Goal: Task Accomplishment & Management: Manage account settings

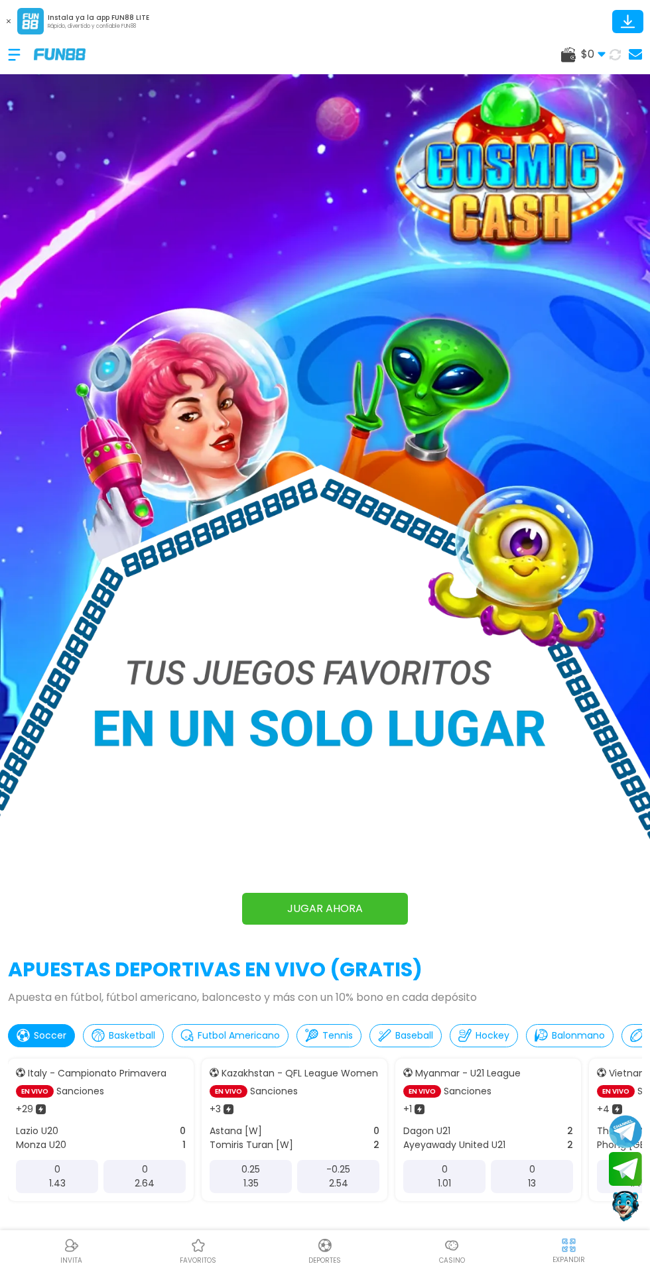
click at [617, 53] on use at bounding box center [615, 54] width 13 height 13
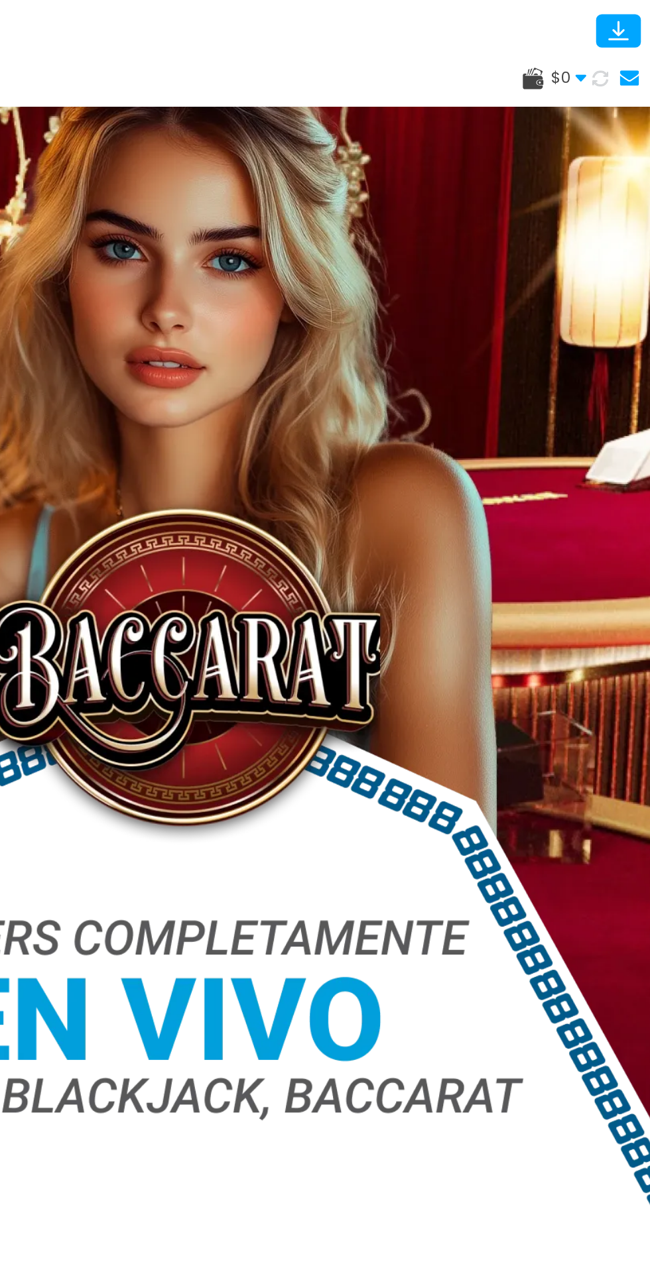
click at [618, 56] on use at bounding box center [615, 54] width 13 height 13
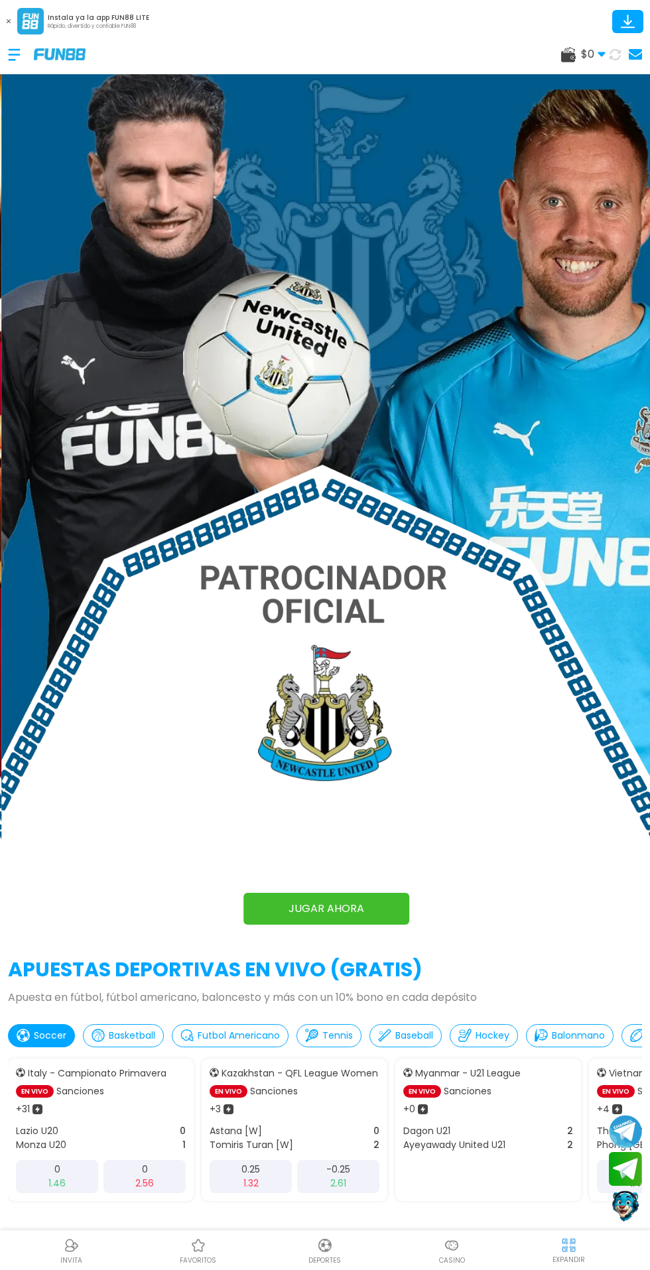
click at [615, 80] on img at bounding box center [326, 490] width 650 height 900
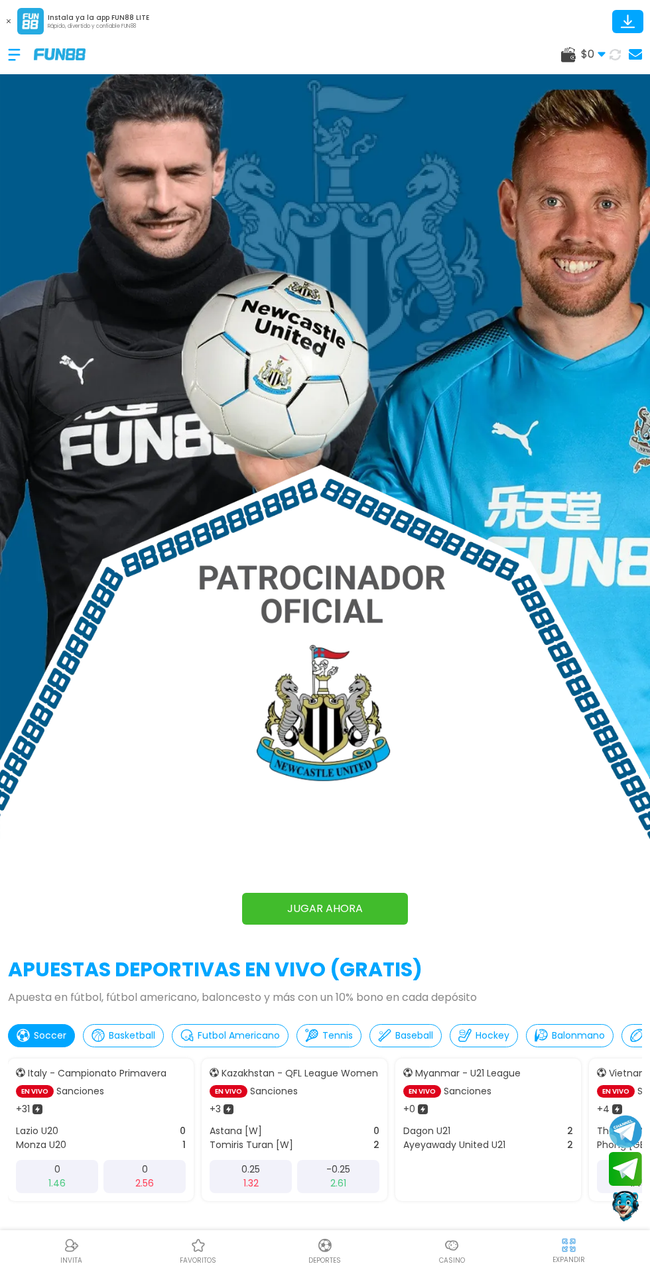
click at [620, 72] on div "$ 0 Dinero Real $ 0 Depósito Retiro" at bounding box center [325, 54] width 650 height 40
click at [5, 56] on div "$ 0 Dinero Real $ 0 Depósito Retiro" at bounding box center [325, 54] width 650 height 40
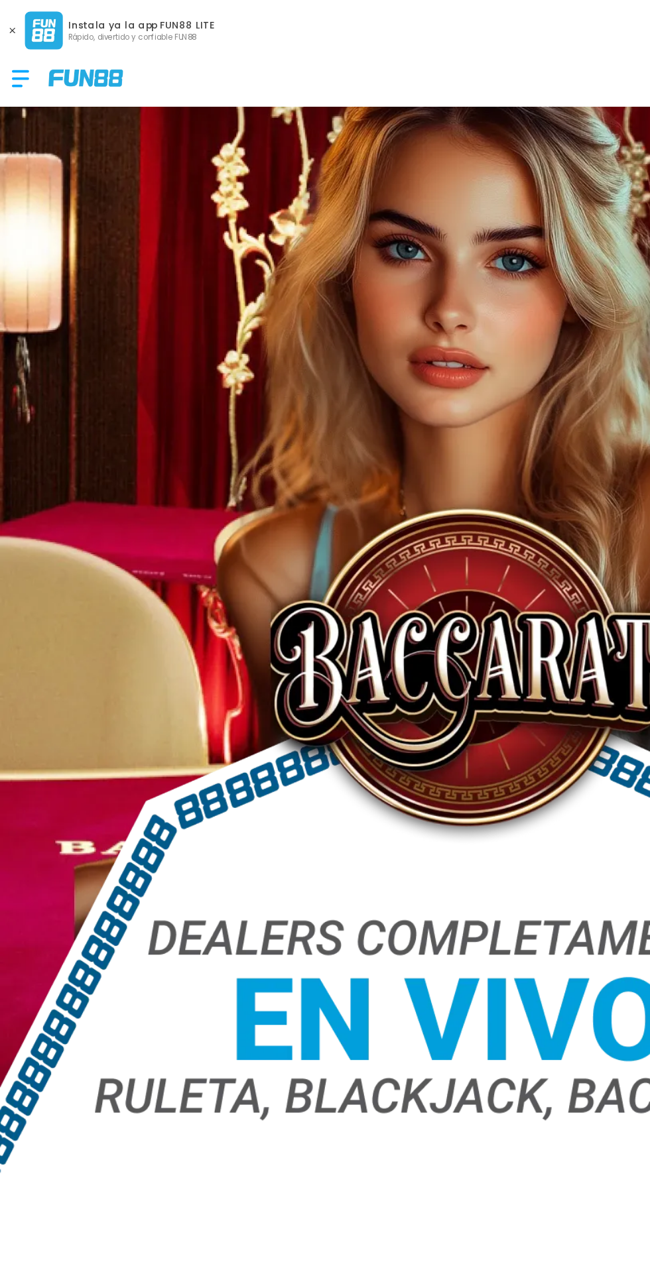
click at [21, 54] on div at bounding box center [21, 54] width 26 height 39
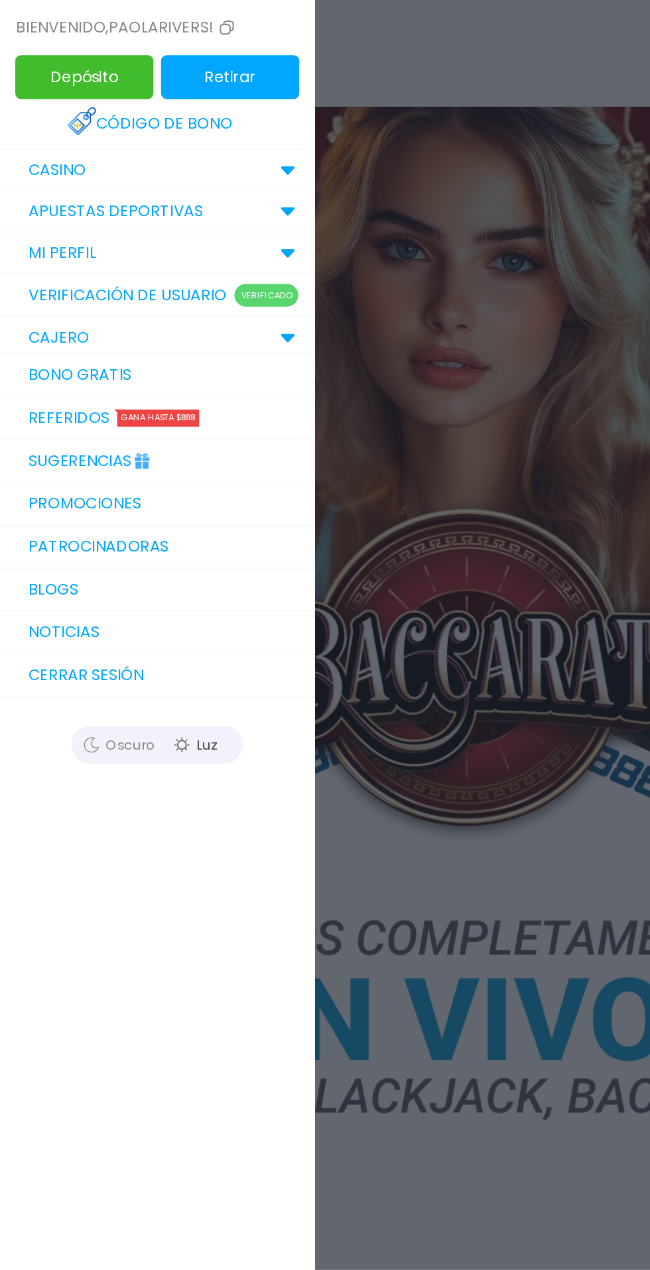
click at [142, 264] on link "Bono Gratis" at bounding box center [109, 262] width 219 height 30
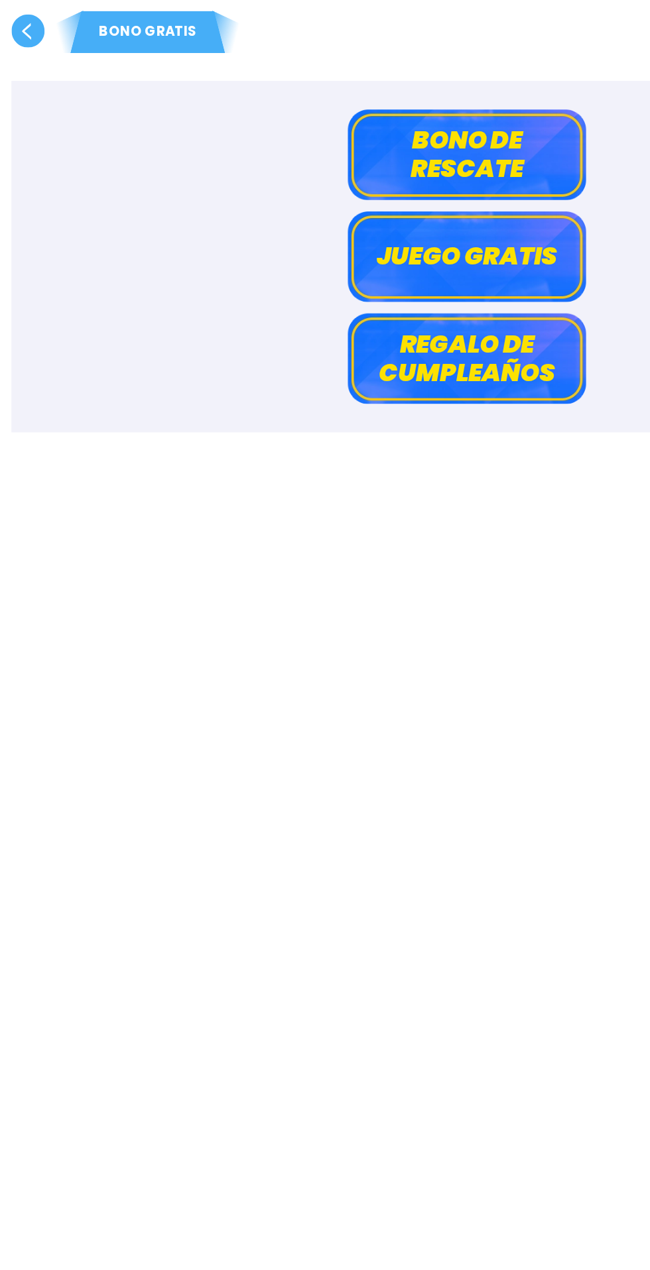
click at [379, 180] on button "Juego gratis" at bounding box center [325, 178] width 166 height 63
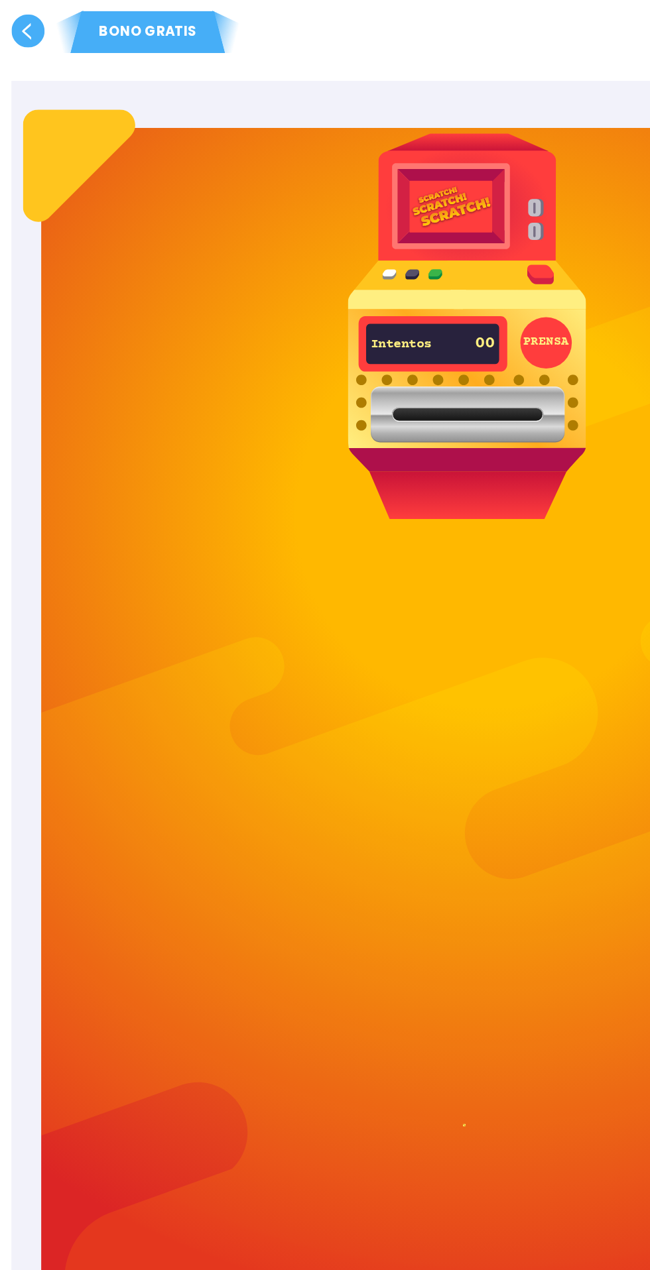
click at [383, 252] on button "PRENSA" at bounding box center [380, 239] width 36 height 36
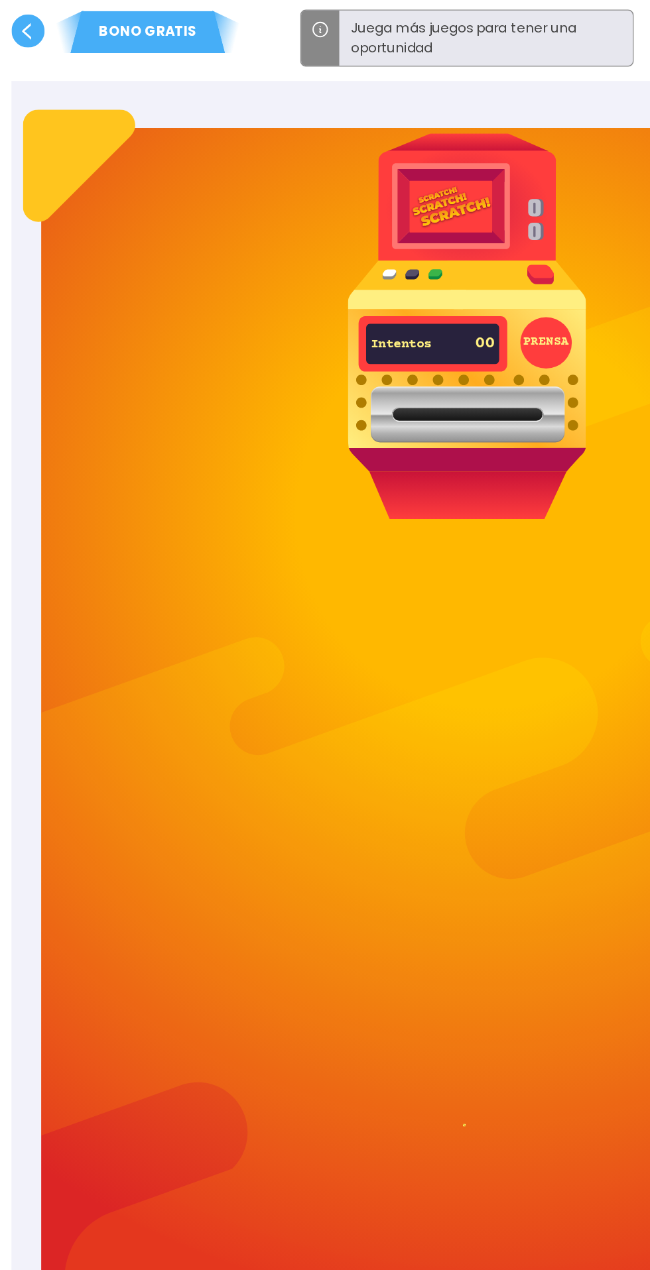
click at [388, 248] on button "PRENSA" at bounding box center [380, 239] width 36 height 36
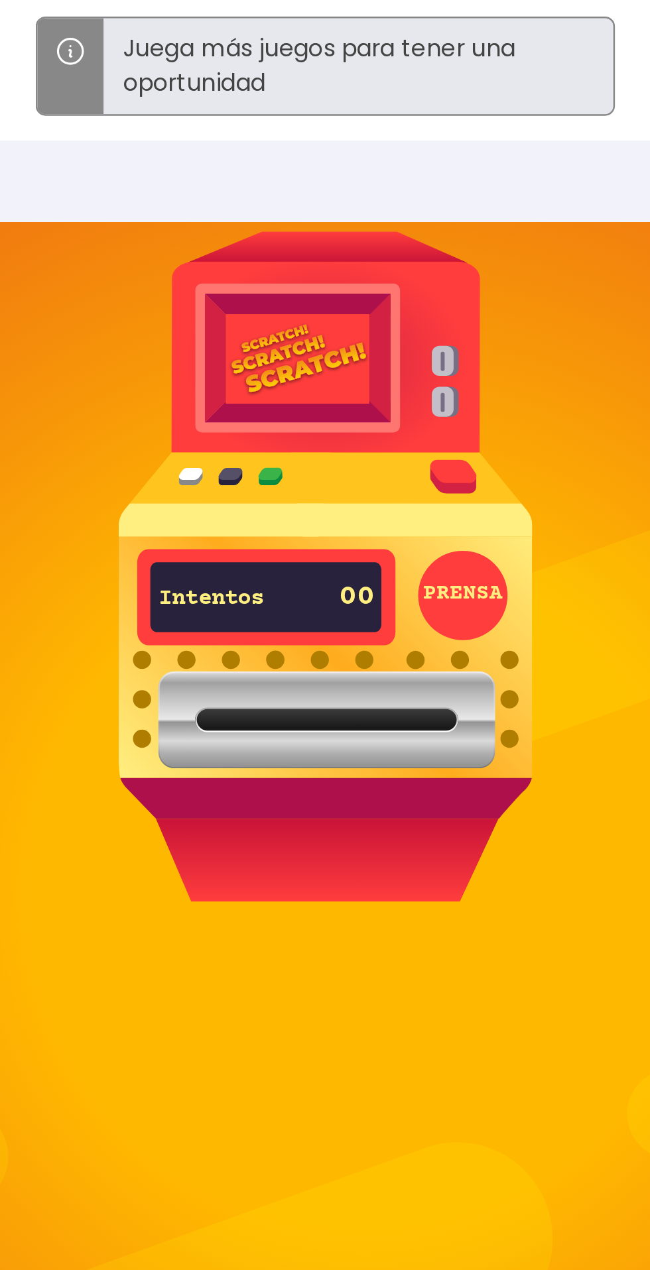
click at [407, 146] on img at bounding box center [325, 227] width 166 height 268
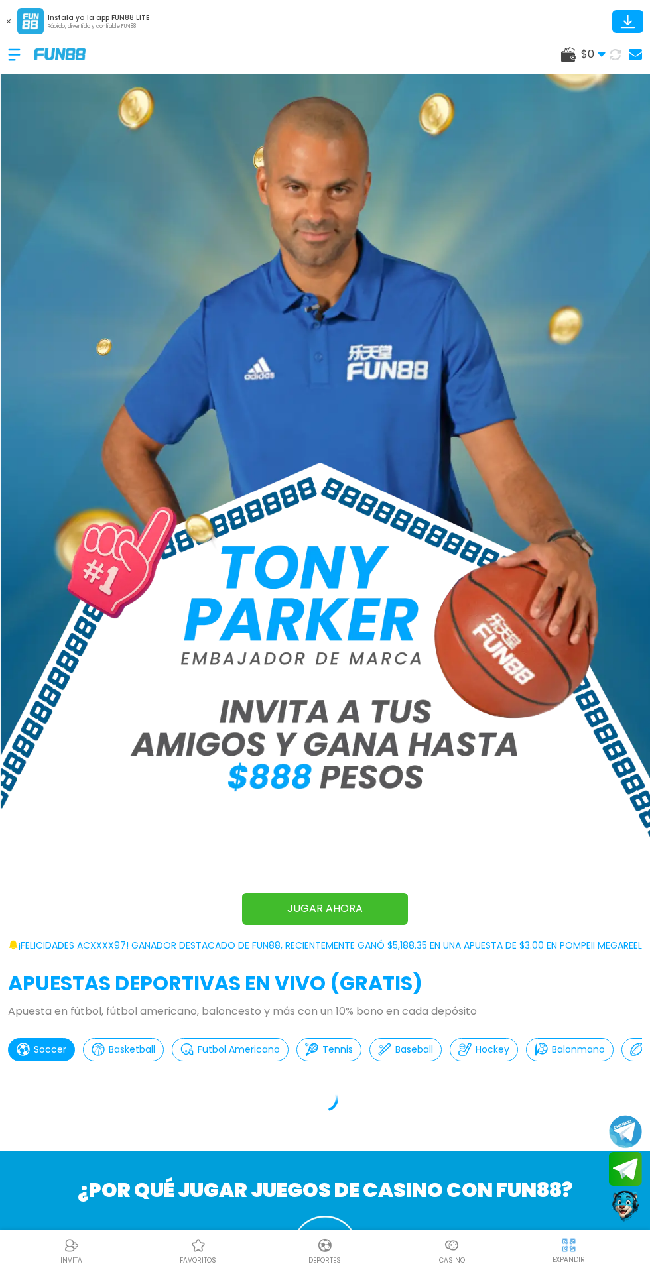
scroll to position [92, 0]
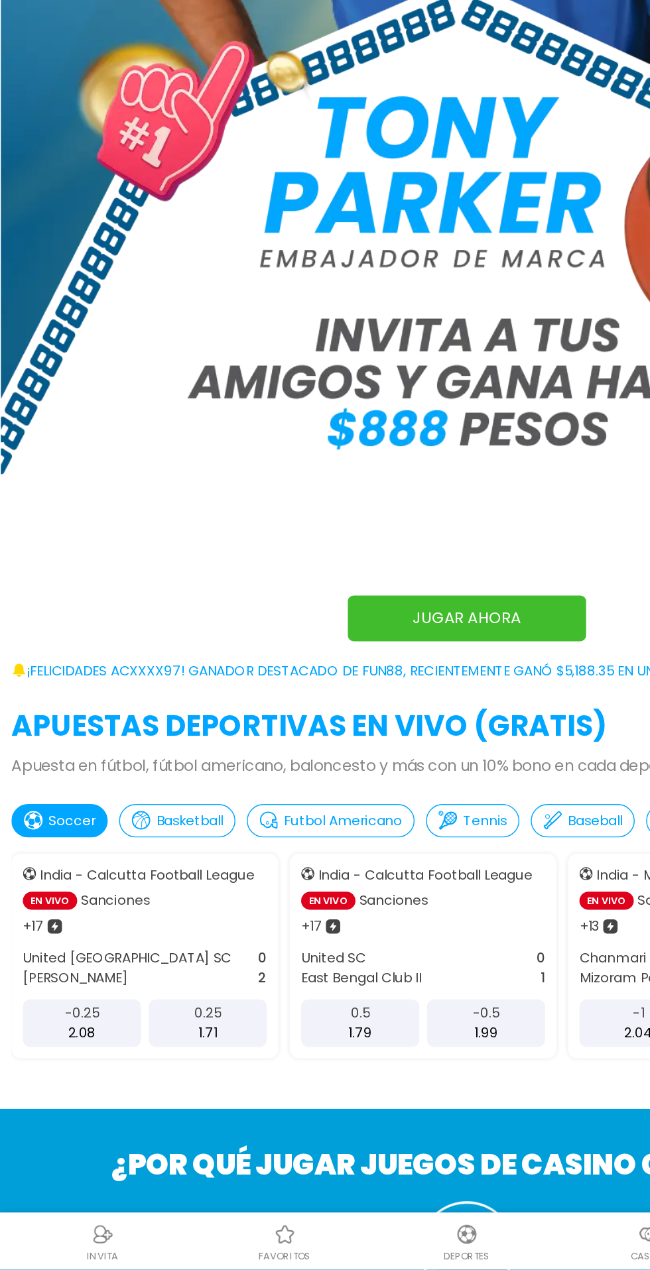
click at [11, 47] on div at bounding box center [21, 54] width 26 height 39
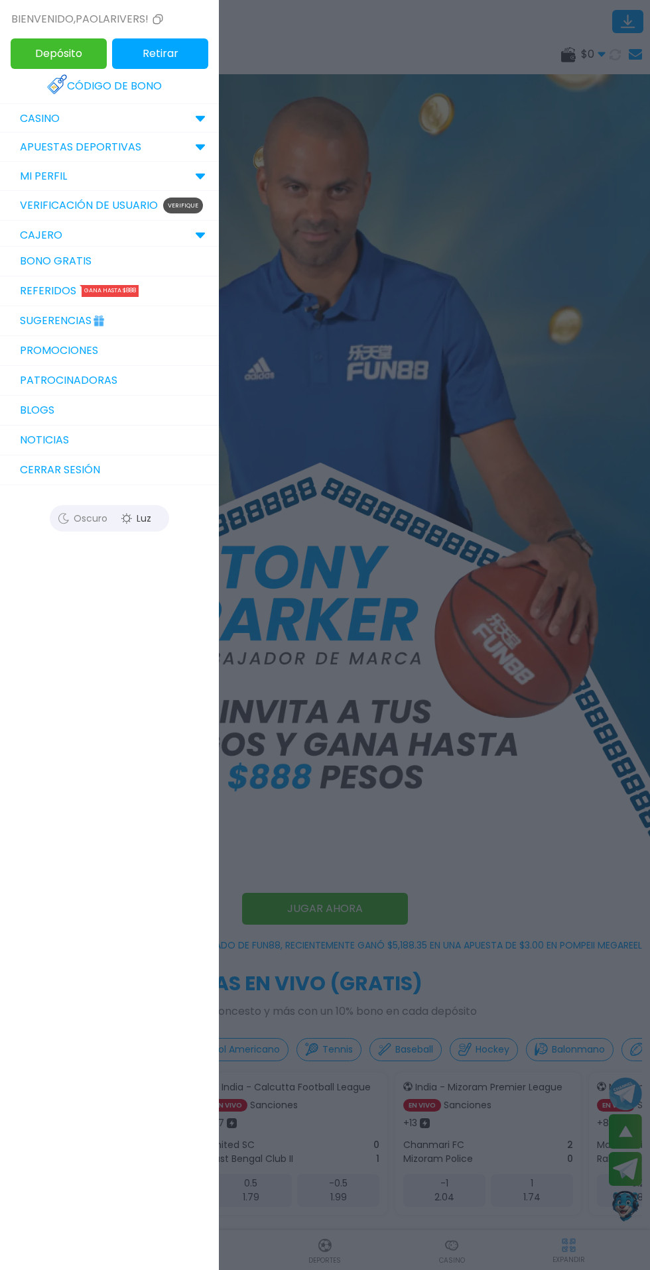
scroll to position [0, 0]
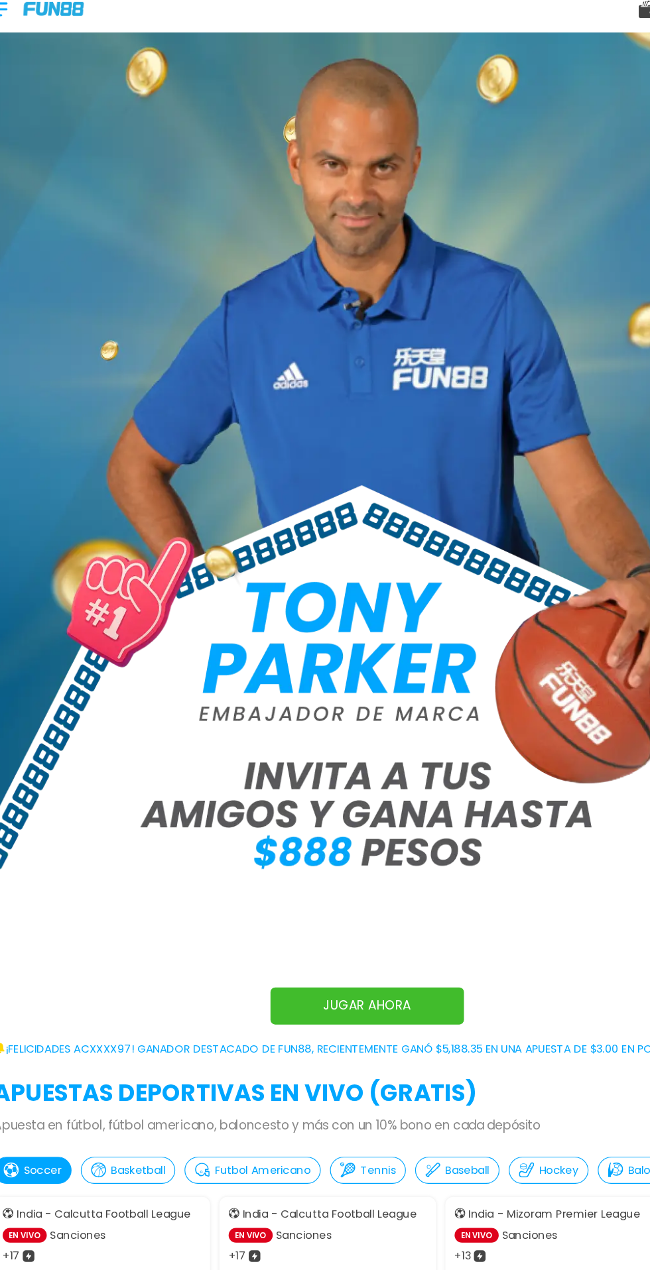
click at [34, 72] on div at bounding box center [47, 54] width 78 height 39
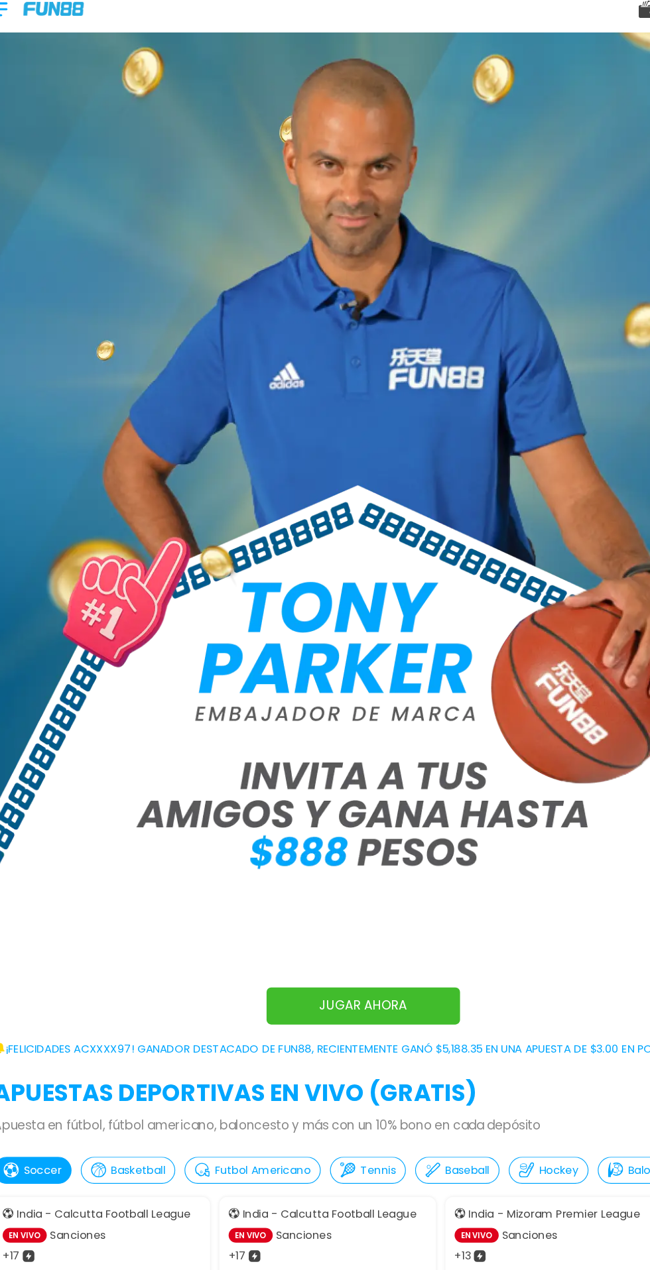
click at [29, 54] on div at bounding box center [21, 54] width 26 height 39
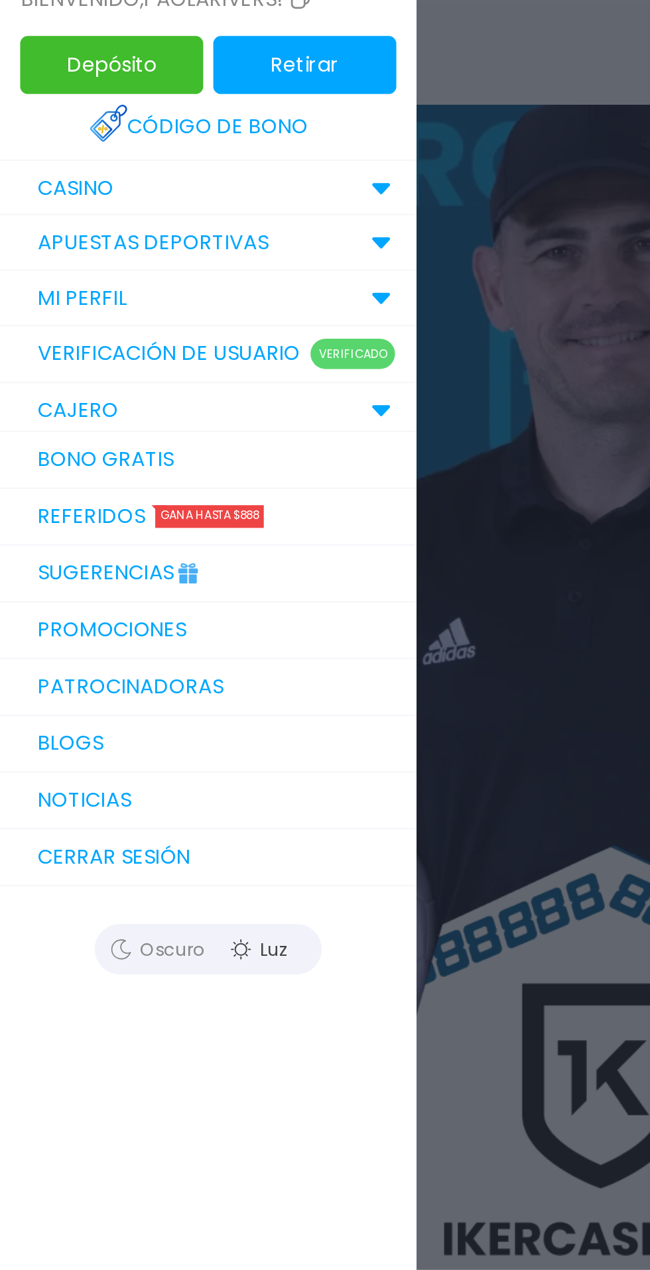
click at [31, 174] on p "MI PERFIL" at bounding box center [43, 176] width 47 height 16
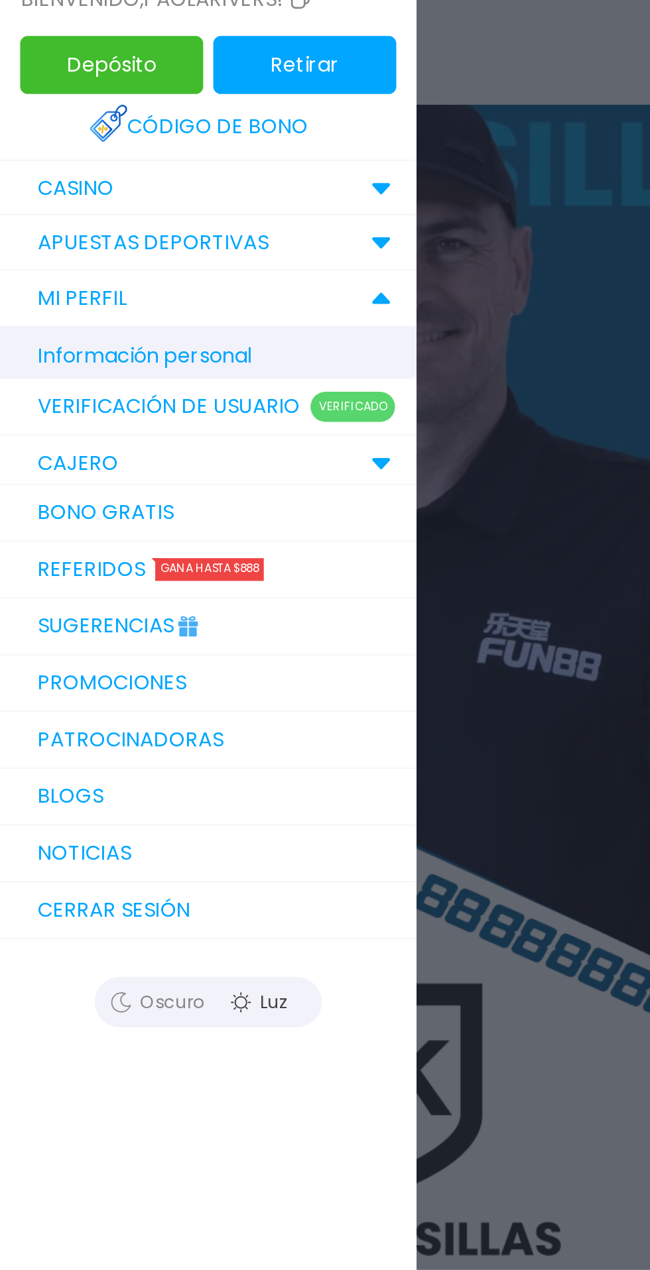
click at [52, 168] on p "MI PERFIL" at bounding box center [43, 176] width 47 height 16
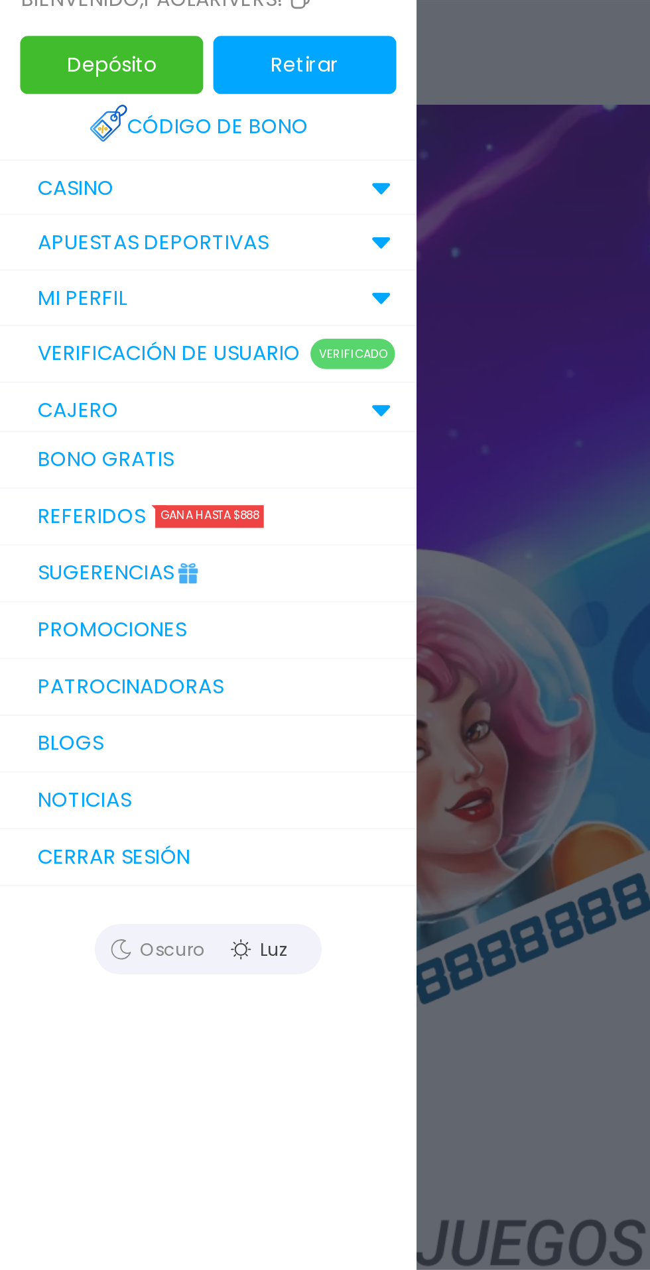
click at [51, 199] on link "Verificación de Usuario Verificado" at bounding box center [109, 206] width 219 height 30
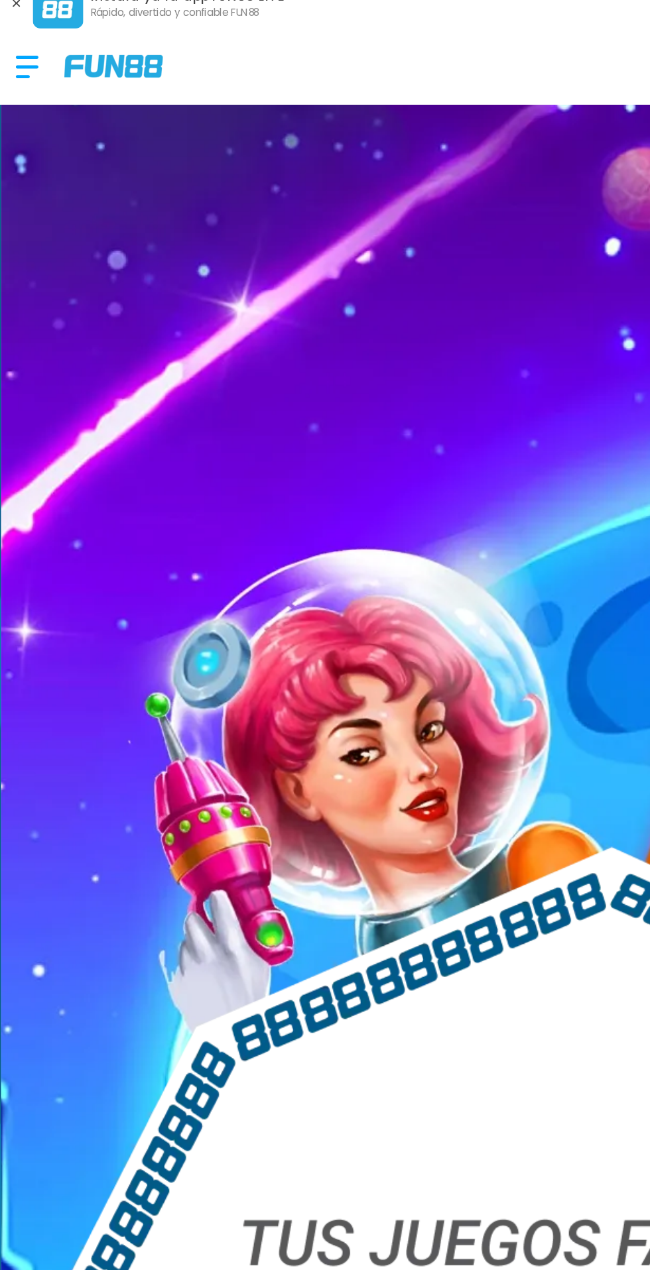
click at [43, 176] on img at bounding box center [326, 490] width 650 height 900
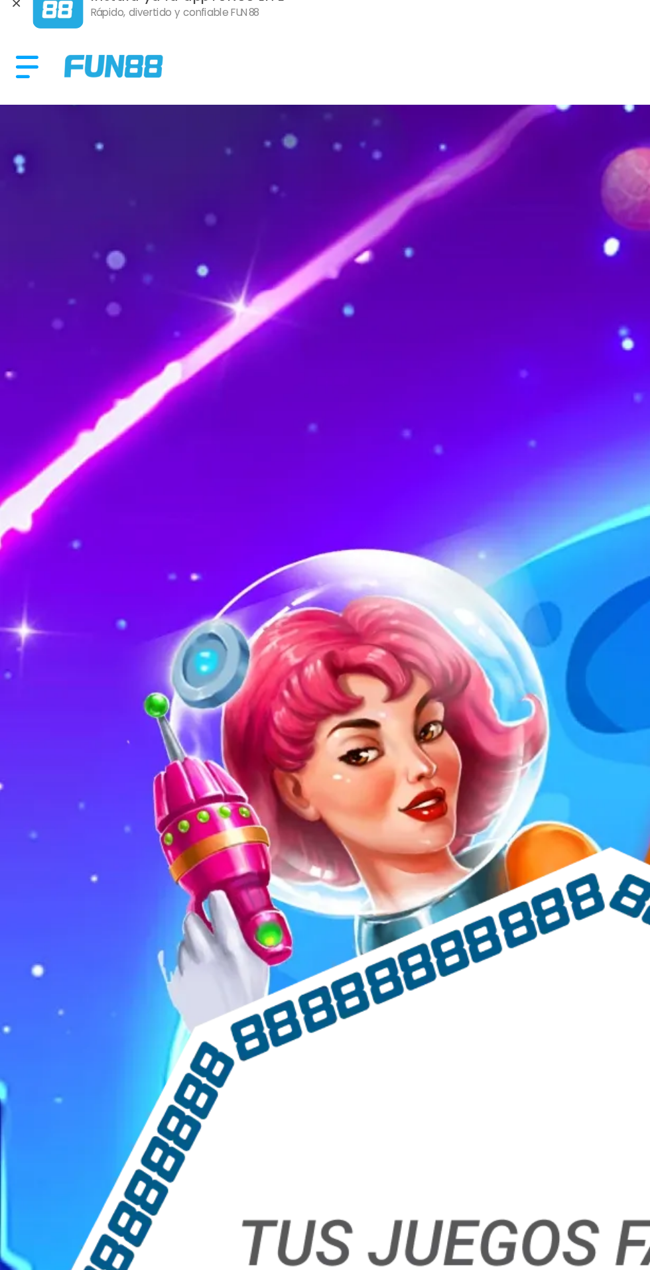
click at [21, 53] on div at bounding box center [21, 54] width 26 height 39
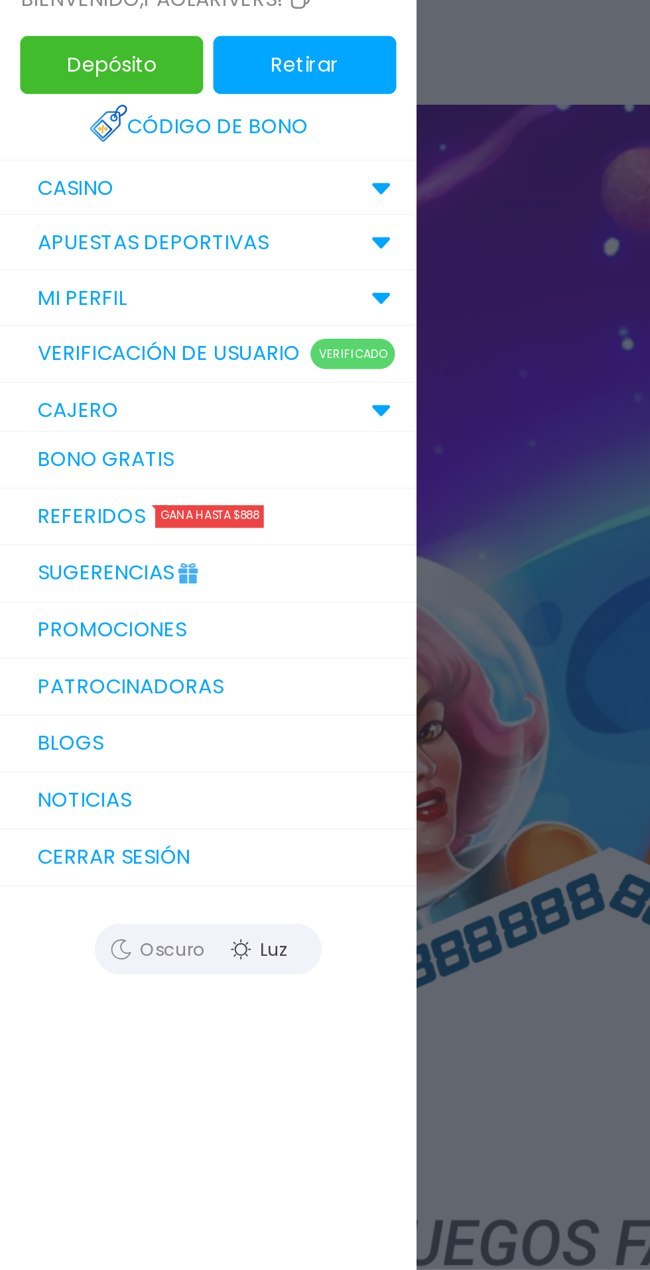
click at [41, 178] on p "MI PERFIL" at bounding box center [43, 176] width 47 height 16
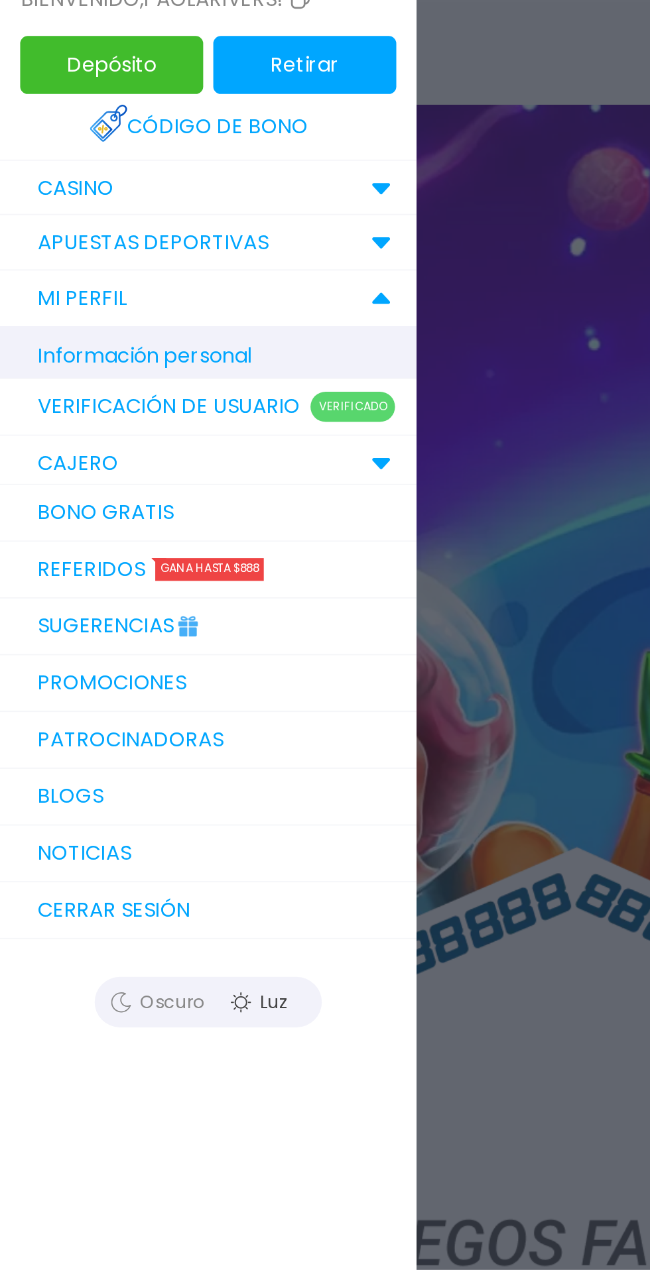
click at [46, 196] on p "Información personal" at bounding box center [116, 206] width 192 height 23
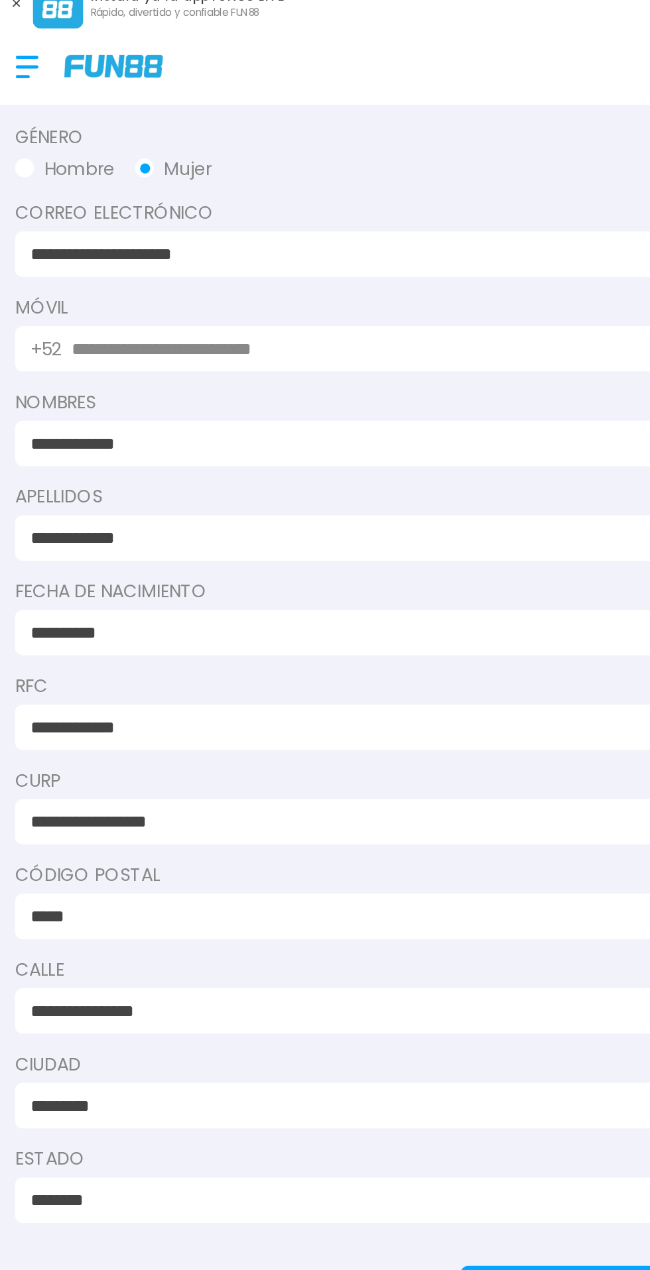
click at [16, 56] on div at bounding box center [21, 54] width 26 height 39
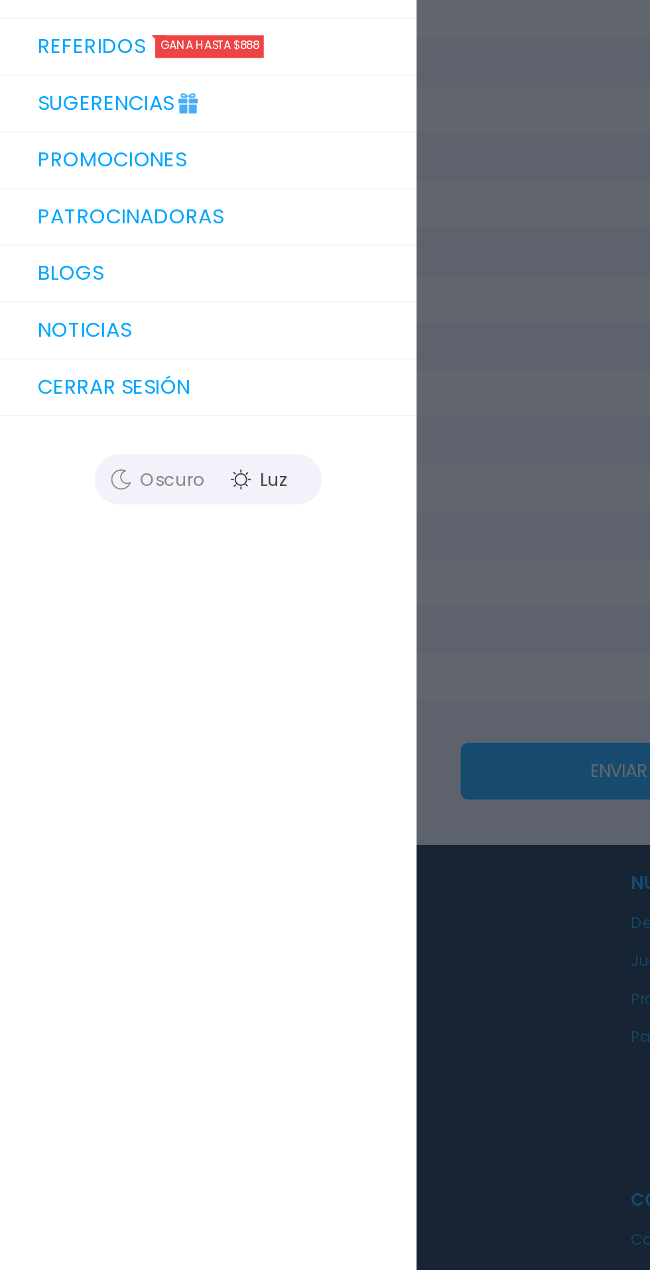
click at [85, 497] on button "Cerrar sesión" at bounding box center [109, 498] width 219 height 30
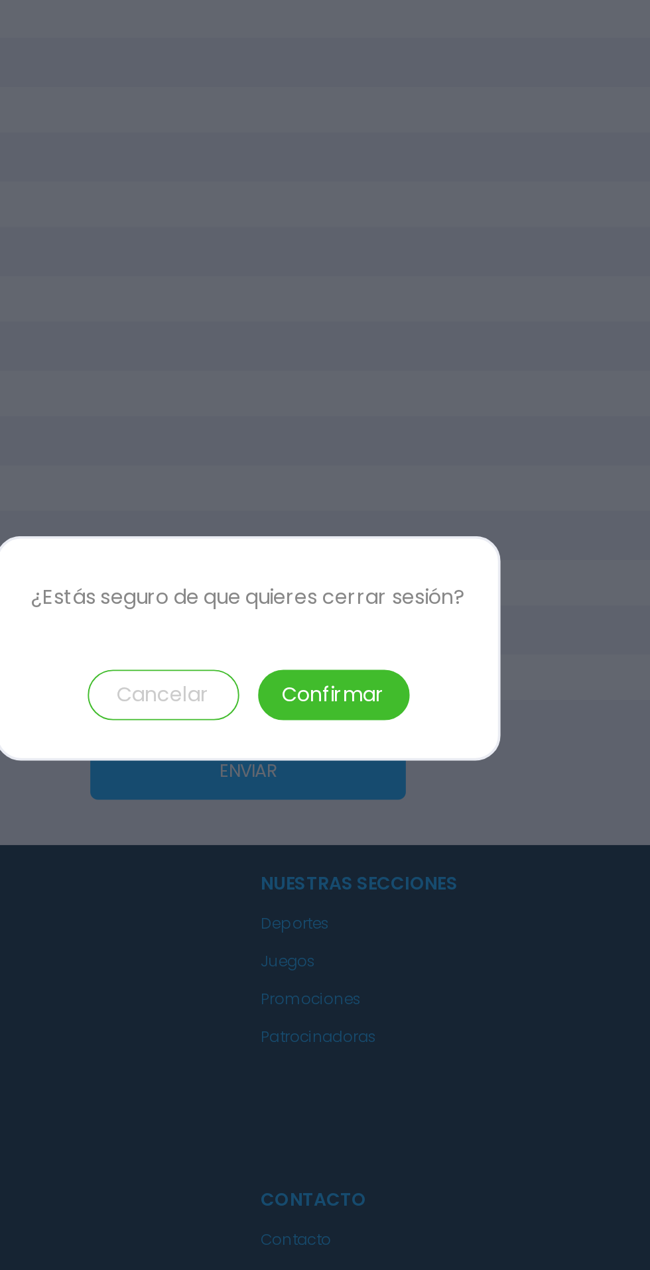
click at [396, 658] on button "Confirmar" at bounding box center [370, 659] width 80 height 27
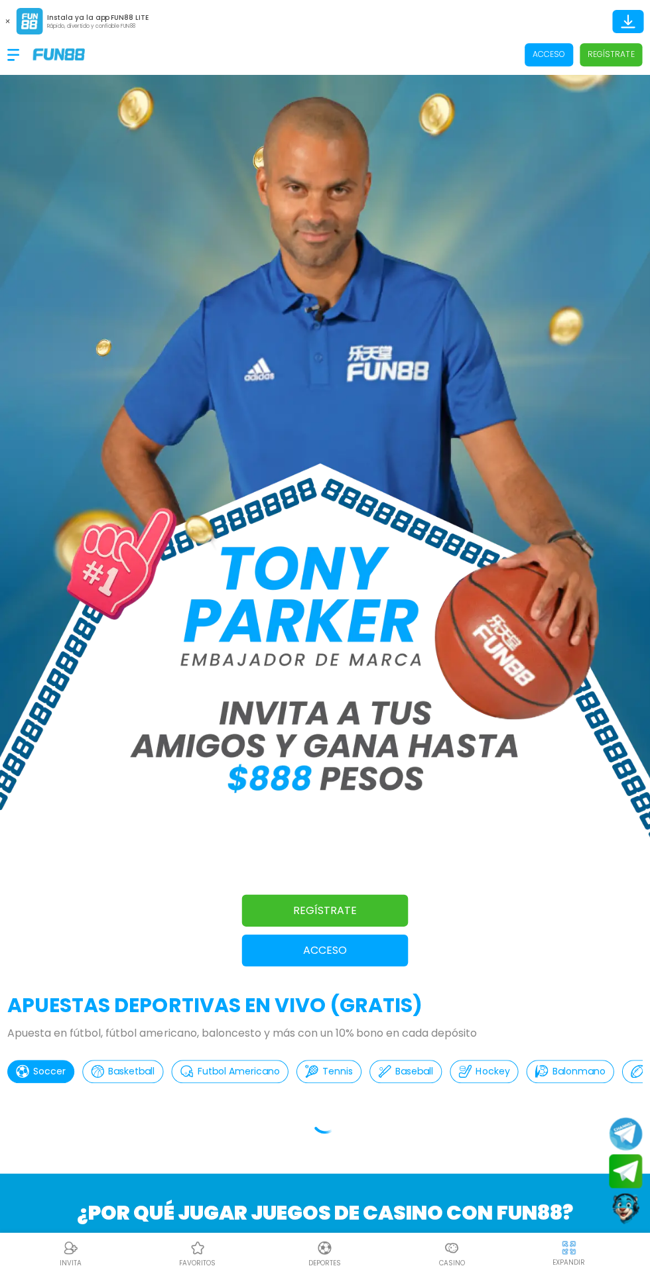
click at [380, 949] on p "Acceso" at bounding box center [325, 949] width 166 height 16
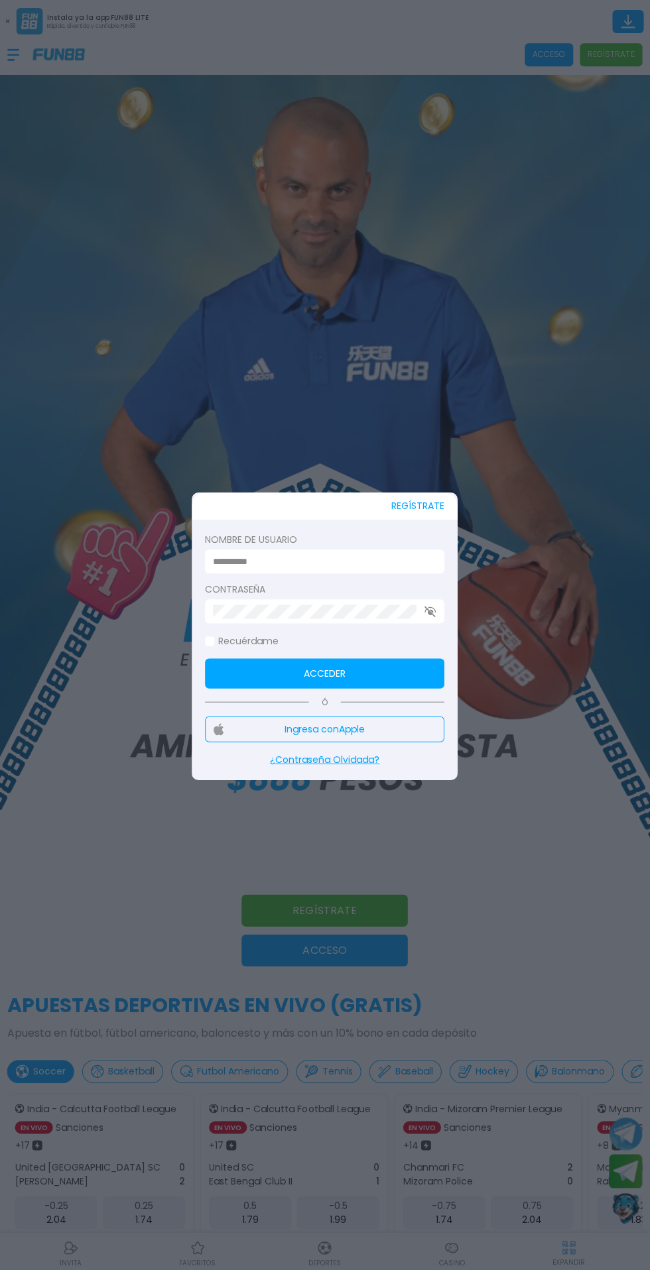
click at [253, 565] on input at bounding box center [320, 561] width 215 height 14
type input "**********"
click button "Acceder" at bounding box center [325, 673] width 239 height 30
